Goal: Find specific page/section: Find specific page/section

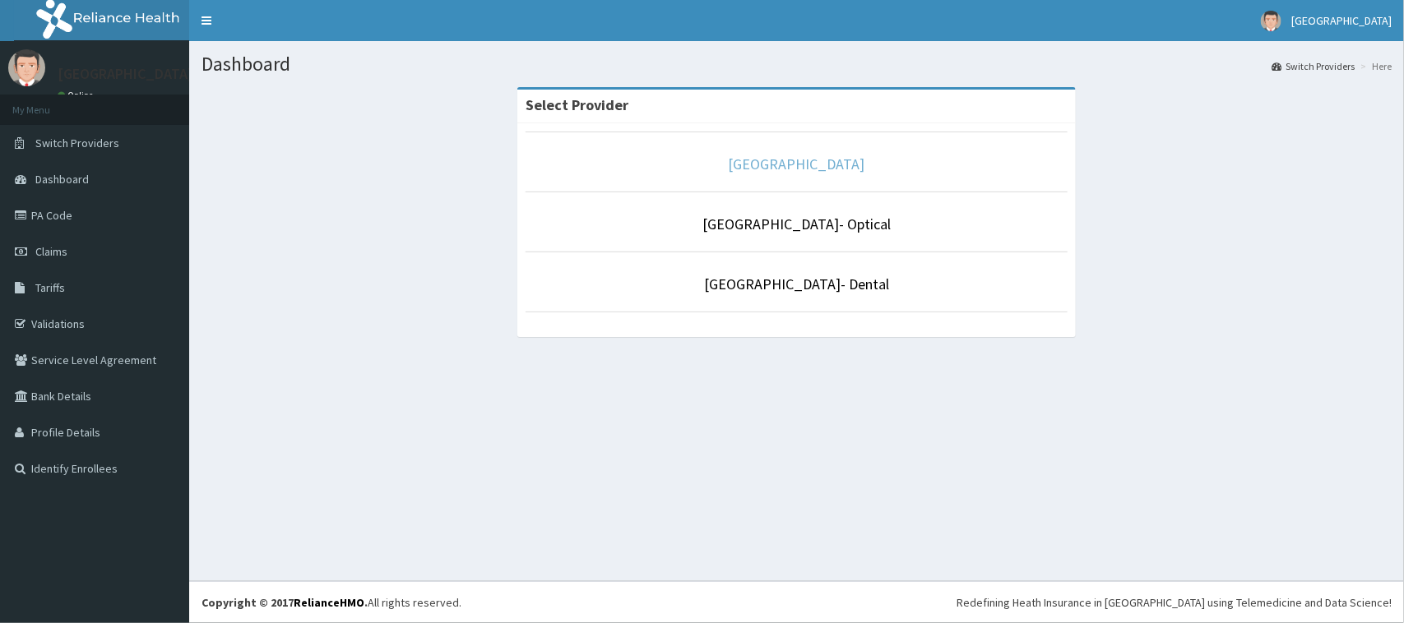
click at [803, 167] on link "[GEOGRAPHIC_DATA]" at bounding box center [797, 164] width 137 height 19
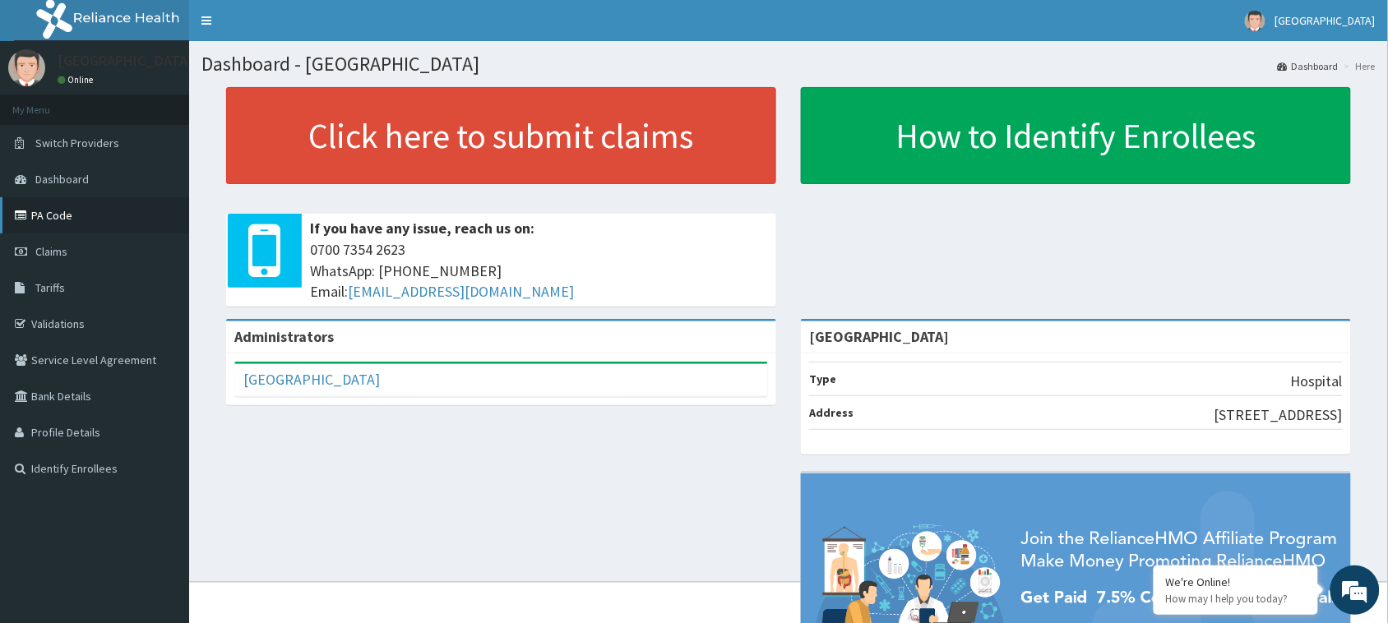
click at [63, 218] on link "PA Code" at bounding box center [94, 215] width 189 height 36
